Goal: Task Accomplishment & Management: Use online tool/utility

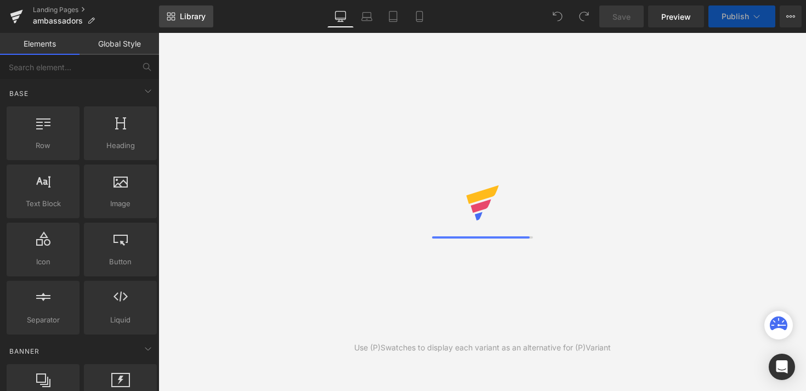
click at [194, 15] on span "Library" at bounding box center [193, 17] width 26 height 10
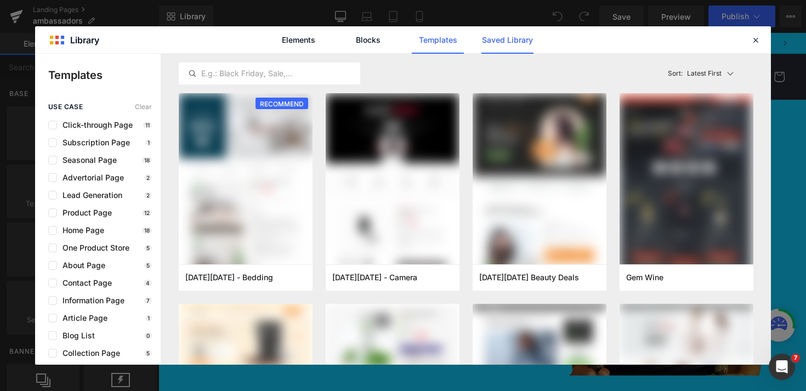
click at [0, 0] on link "Saved Library" at bounding box center [0, 0] width 0 height 0
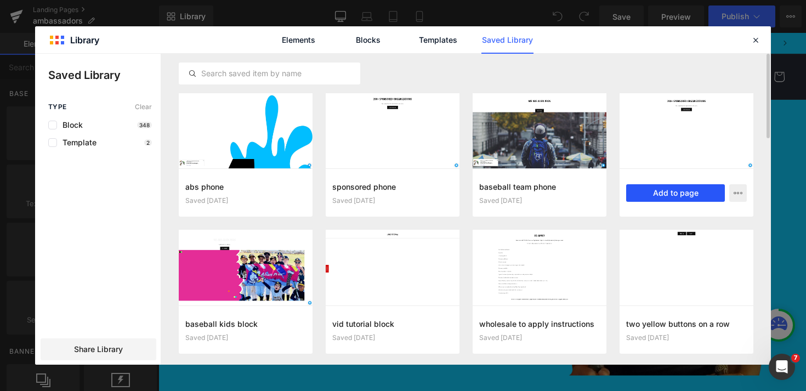
click at [672, 195] on button "Add to page" at bounding box center [675, 193] width 99 height 18
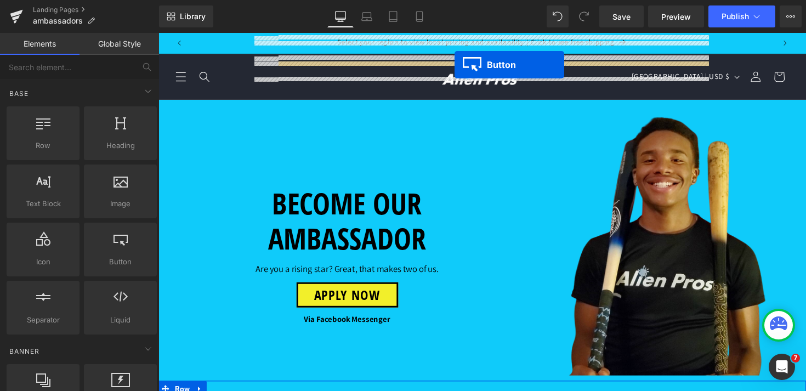
scroll to position [767, 0]
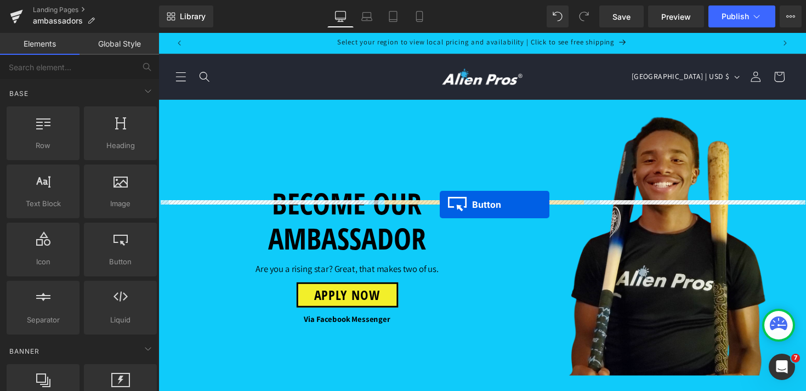
drag, startPoint x: 471, startPoint y: 254, endPoint x: 447, endPoint y: 208, distance: 51.5
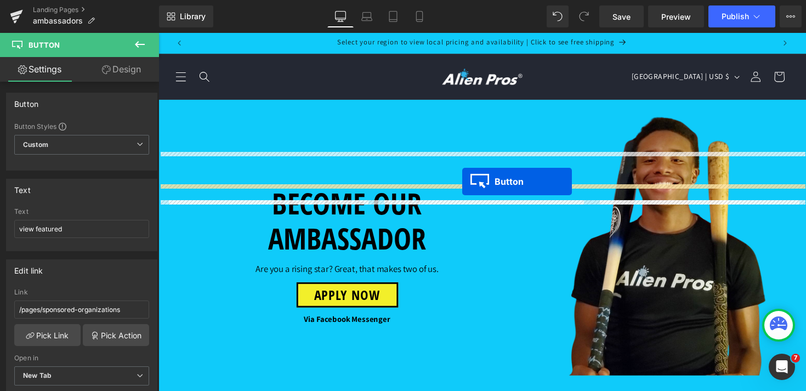
drag, startPoint x: 470, startPoint y: 225, endPoint x: 470, endPoint y: 185, distance: 40.0
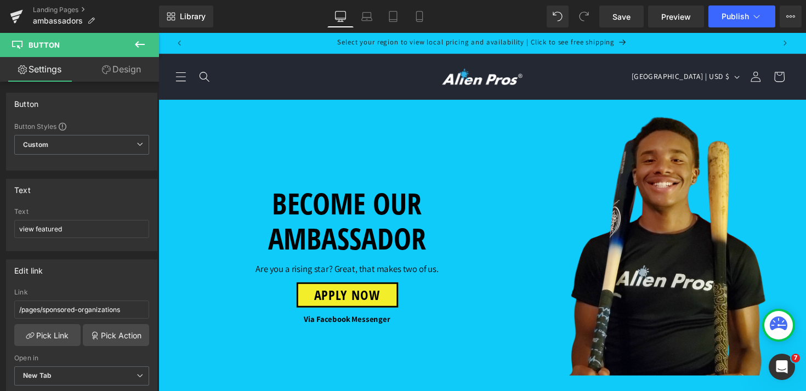
click at [44, 331] on link "Pick Link" at bounding box center [47, 335] width 66 height 22
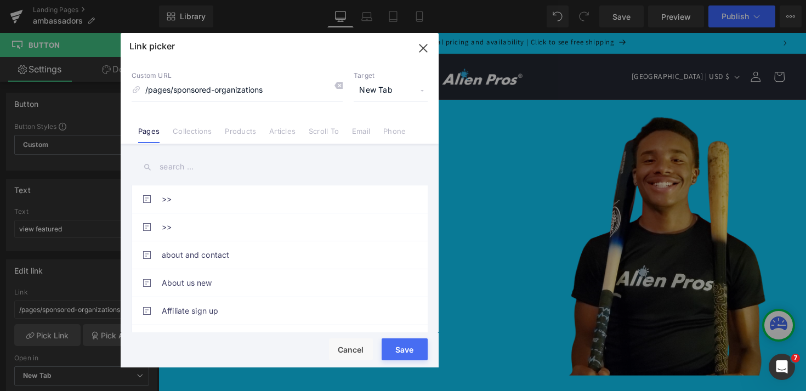
click at [173, 171] on input "text" at bounding box center [280, 167] width 296 height 25
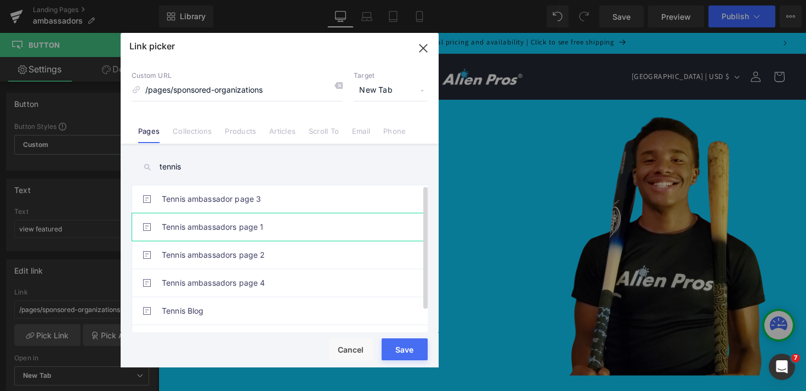
type input "tennis"
click at [217, 231] on link "Tennis ambassadors page 1" at bounding box center [282, 226] width 241 height 27
click at [403, 350] on div "Rendering Content" at bounding box center [403, 348] width 67 height 12
click at [413, 352] on div "Rendering Content" at bounding box center [403, 348] width 67 height 12
click at [342, 227] on link "Tennis ambassadors page 1" at bounding box center [282, 226] width 241 height 27
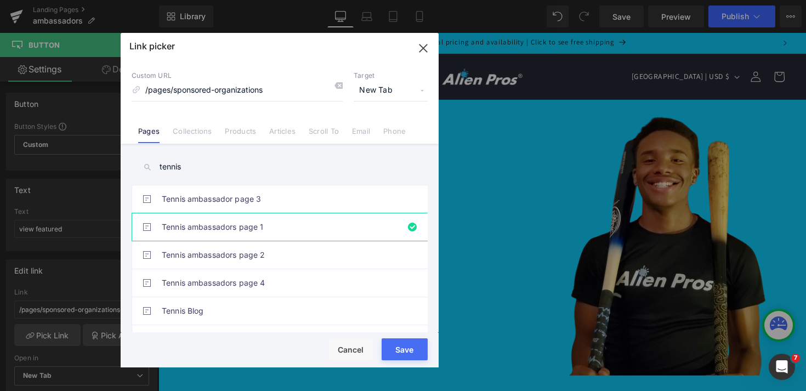
drag, startPoint x: 410, startPoint y: 357, endPoint x: 257, endPoint y: 331, distance: 154.6
click at [410, 357] on button "Save" at bounding box center [405, 349] width 46 height 22
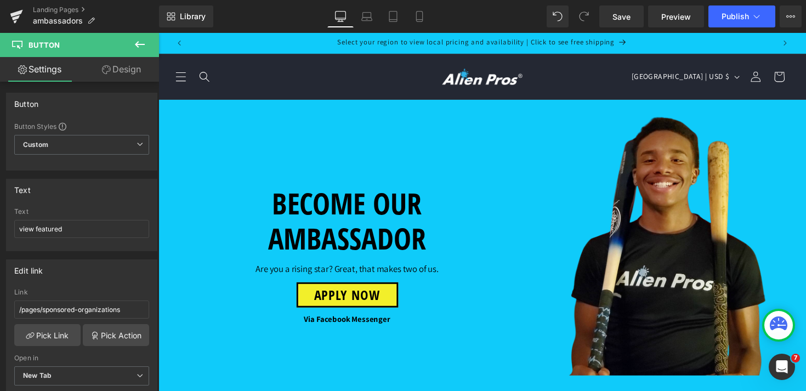
scroll to position [1177, 0]
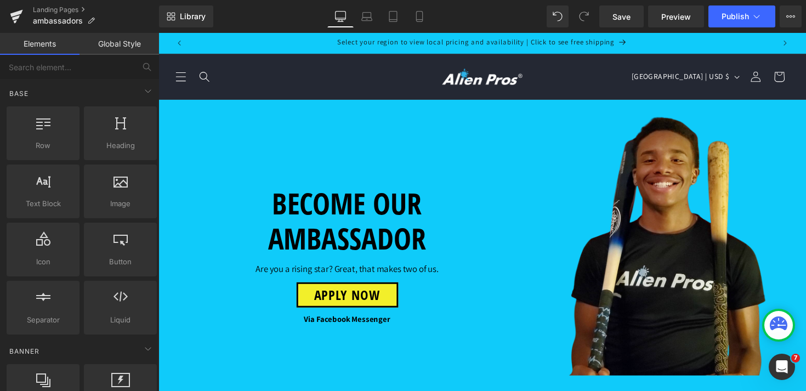
scroll to position [844, 0]
click at [757, 13] on icon at bounding box center [756, 16] width 11 height 11
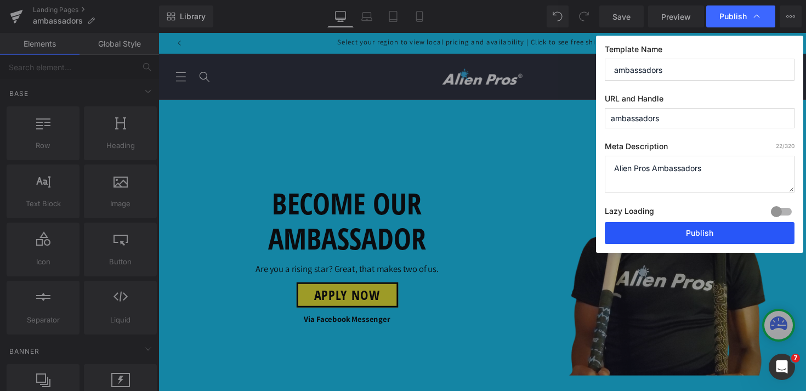
click at [717, 233] on button "Publish" at bounding box center [700, 233] width 190 height 22
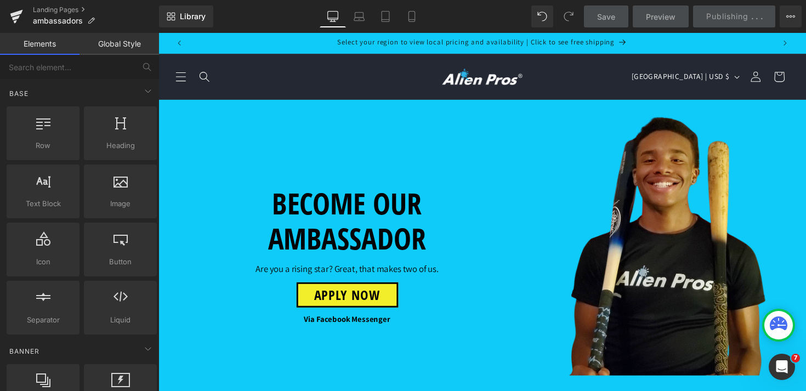
scroll to position [0, 0]
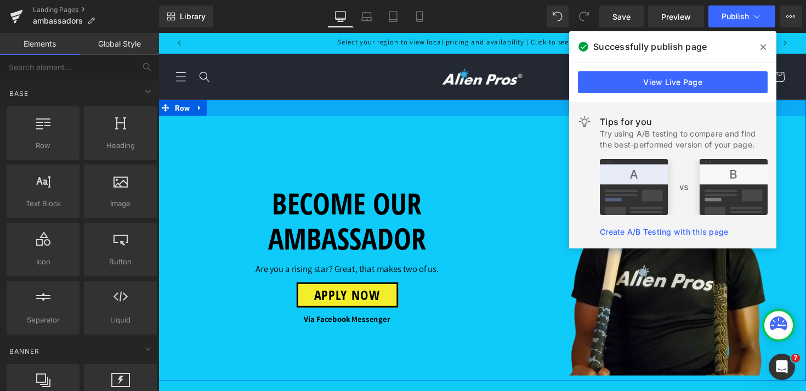
scroll to position [602, 0]
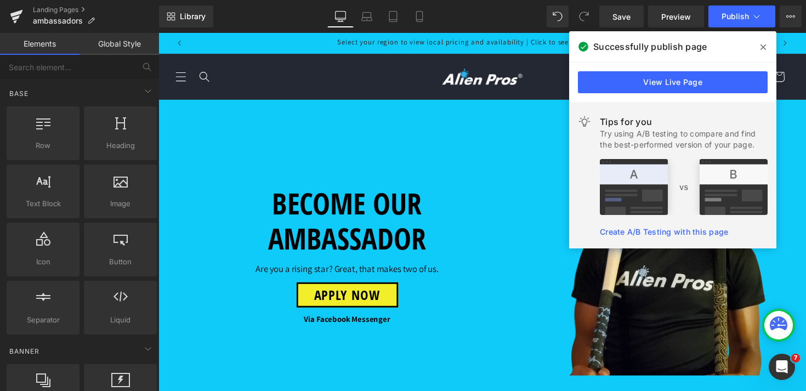
click at [763, 49] on icon at bounding box center [763, 47] width 5 height 9
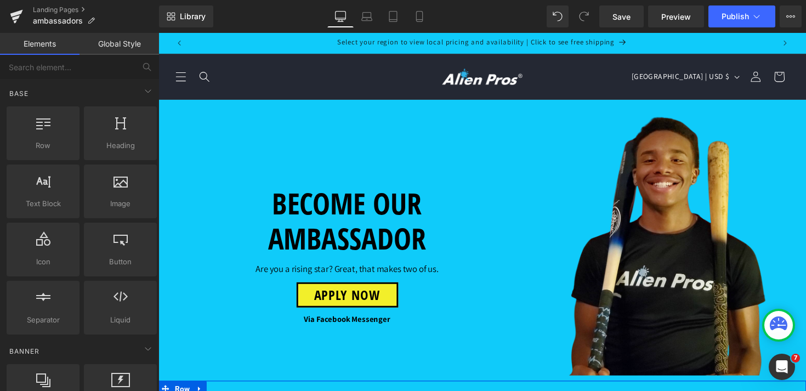
scroll to position [744, 0]
click at [159, 33] on div at bounding box center [159, 33] width 0 height 0
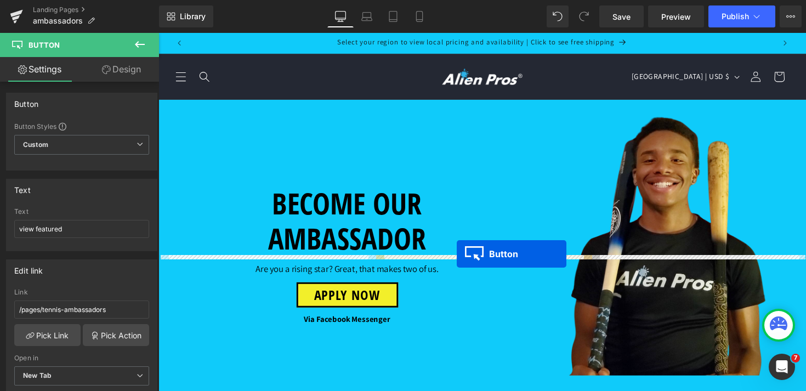
drag, startPoint x: 475, startPoint y: 229, endPoint x: 464, endPoint y: 259, distance: 32.1
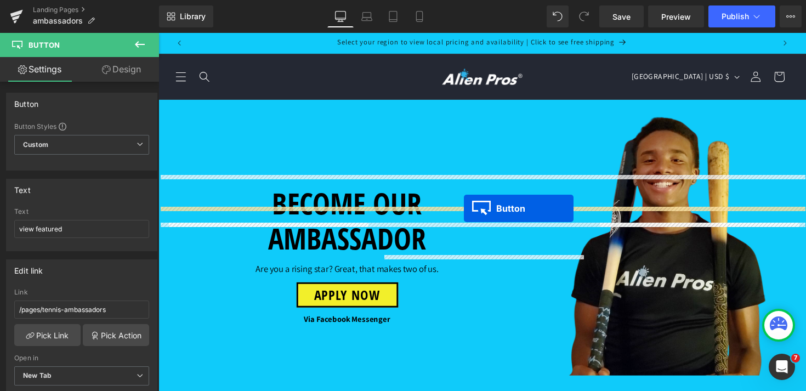
drag, startPoint x: 471, startPoint y: 244, endPoint x: 472, endPoint y: 213, distance: 31.3
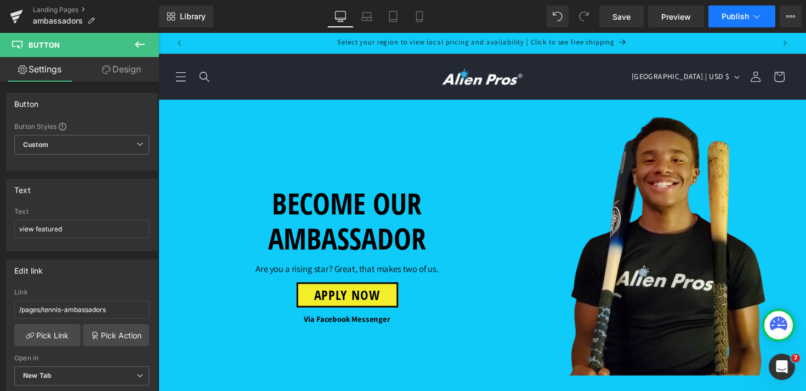
click at [745, 23] on button "Publish" at bounding box center [742, 16] width 67 height 22
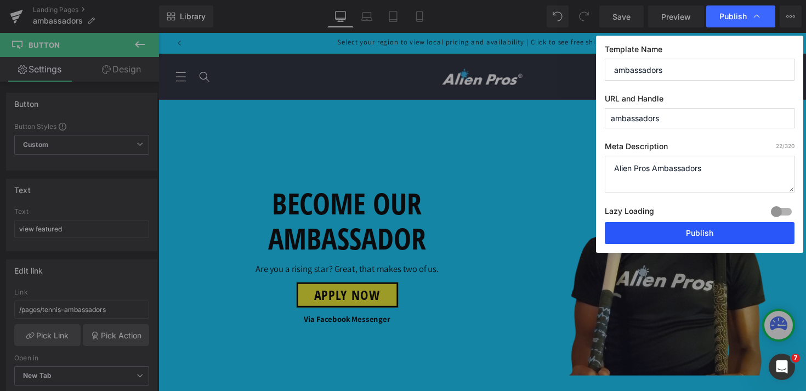
click at [700, 235] on button "Publish" at bounding box center [700, 233] width 190 height 22
